Goal: Task Accomplishment & Management: Use online tool/utility

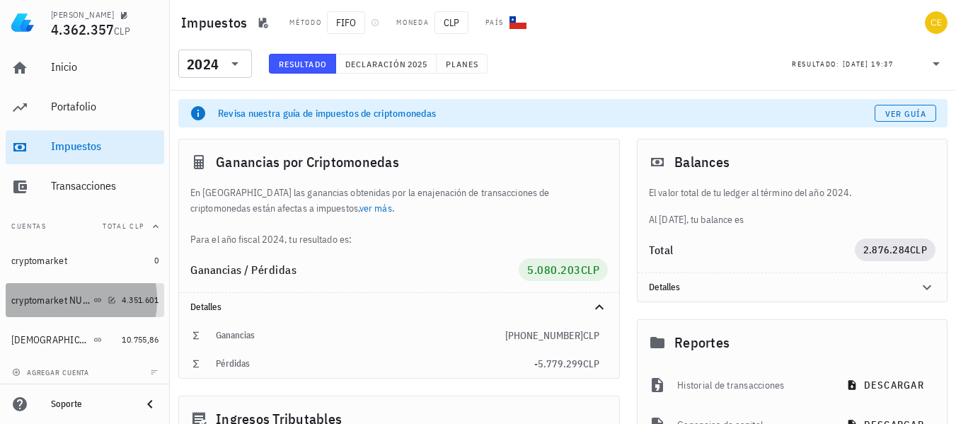
click at [66, 308] on div "cryptomarket NUEVA" at bounding box center [63, 300] width 105 height 30
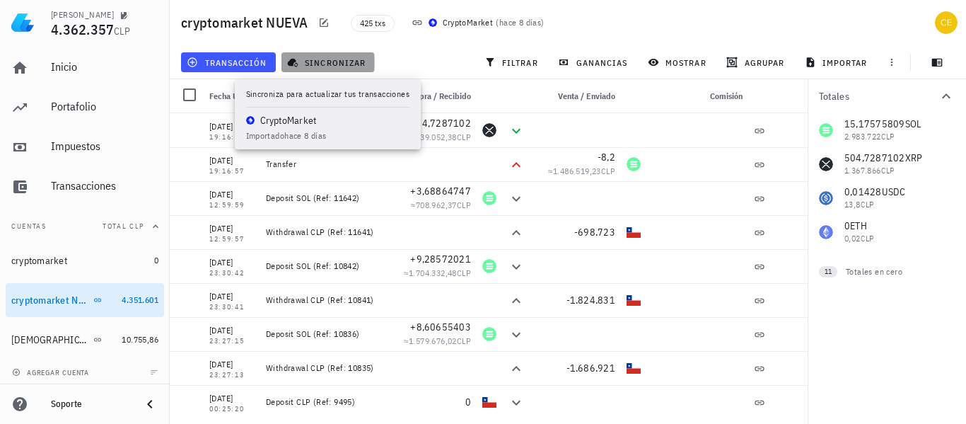
click at [327, 66] on span "sincronizar" at bounding box center [328, 62] width 76 height 11
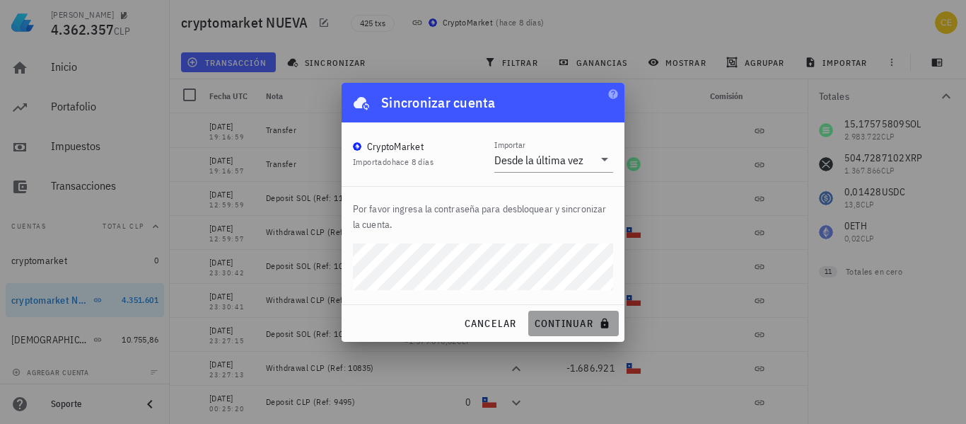
click at [564, 317] on span "continuar" at bounding box center [573, 323] width 79 height 13
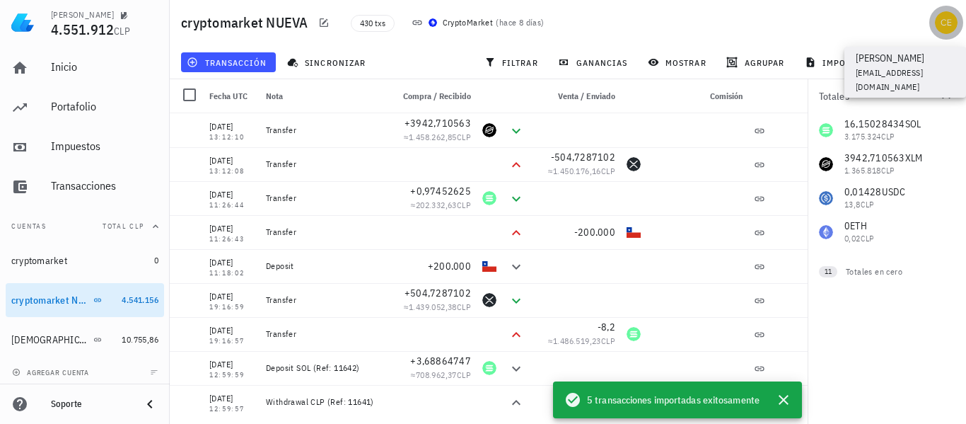
click at [951, 18] on div "avatar" at bounding box center [946, 22] width 23 height 23
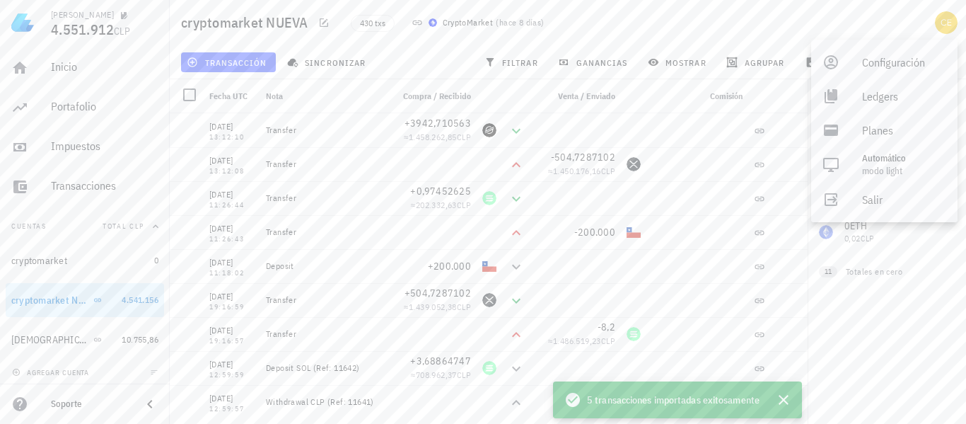
click at [717, 13] on div "430 txs CryptoMarket ( hace 8 días )" at bounding box center [543, 22] width 403 height 35
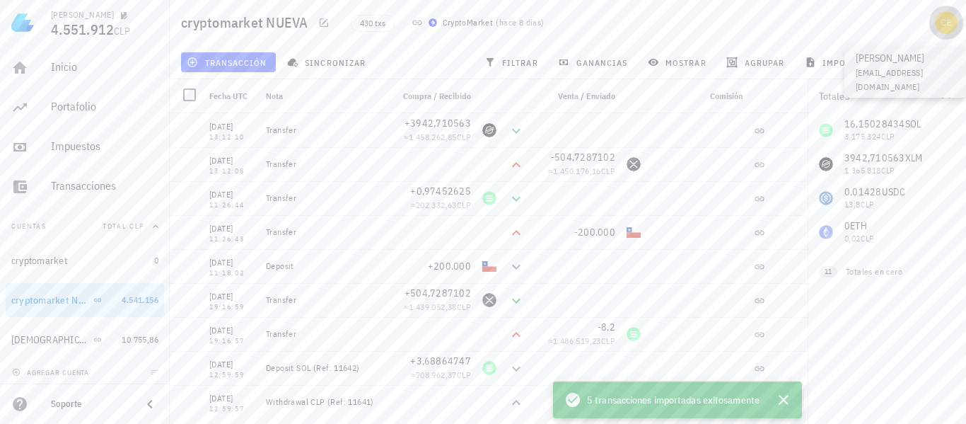
click at [955, 19] on div "avatar" at bounding box center [946, 22] width 23 height 23
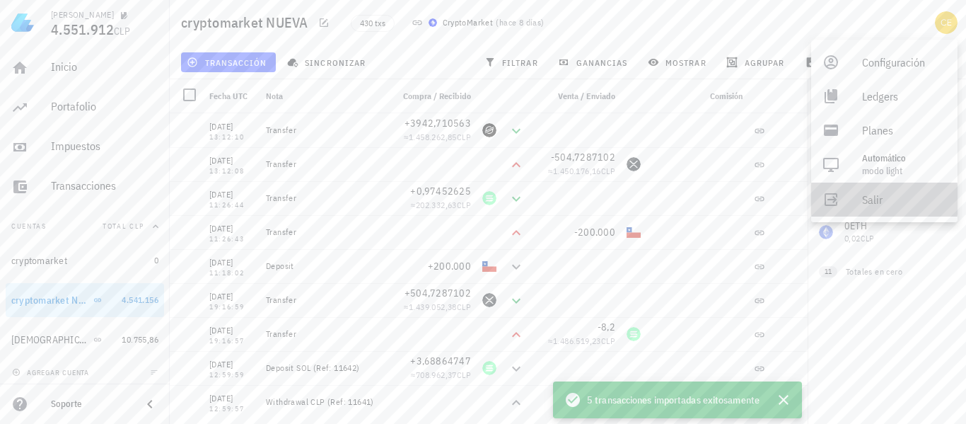
click at [868, 199] on div "Salir" at bounding box center [904, 199] width 84 height 28
